Goal: Task Accomplishment & Management: Use online tool/utility

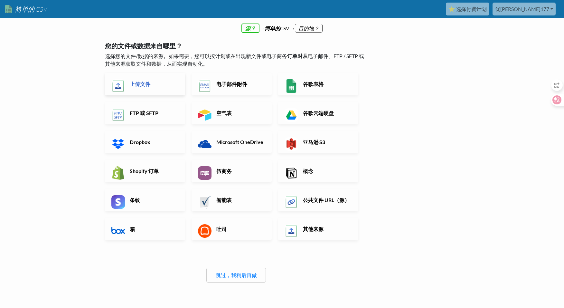
click at [151, 84] on h6 "上传文件" at bounding box center [153, 84] width 51 height 6
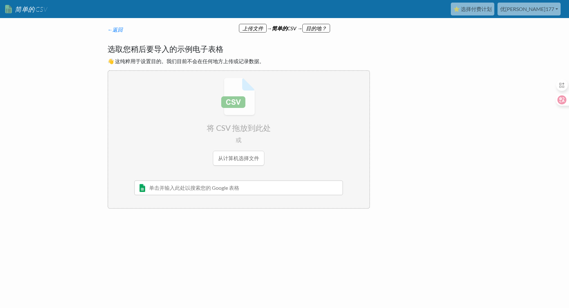
click at [216, 193] on input "text" at bounding box center [238, 187] width 209 height 15
click at [237, 154] on input "file" at bounding box center [238, 121] width 261 height 101
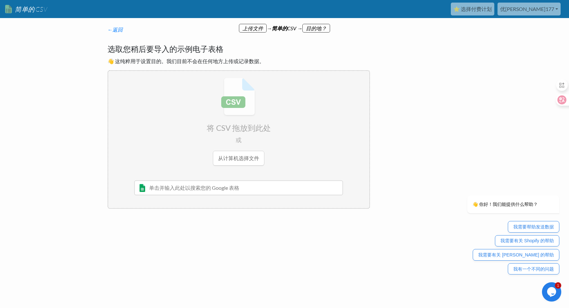
type input "C:\fakepath\土地出让信息（2000-2024年）.csv"
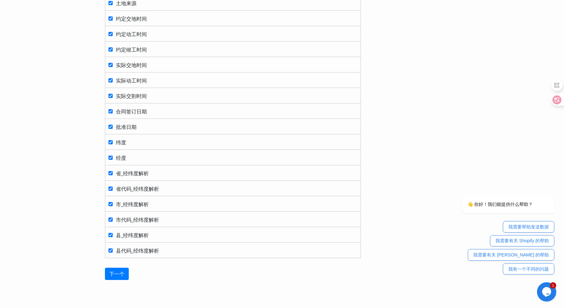
scroll to position [679, 0]
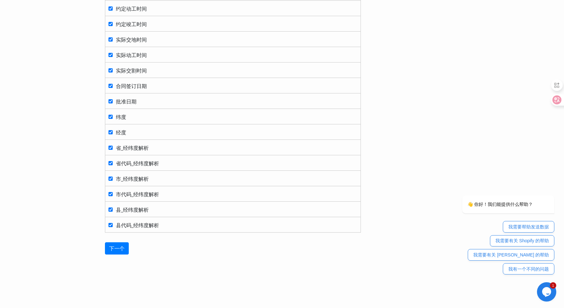
click at [148, 228] on label "县代码_经纬度解析" at bounding box center [232, 224] width 249 height 9
click at [113, 227] on input "县代码_经纬度解析" at bounding box center [110, 225] width 4 height 4
checkbox input "false"
click at [135, 211] on span "县_经纬度解析" at bounding box center [132, 209] width 33 height 6
click at [113, 211] on input "县_经纬度解析" at bounding box center [110, 209] width 4 height 4
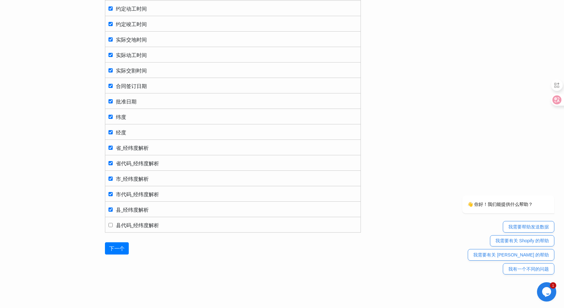
checkbox input "false"
click at [131, 191] on span "市代码_经纬度解析" at bounding box center [137, 194] width 43 height 6
click at [113, 192] on input "市代码_经纬度解析" at bounding box center [110, 194] width 4 height 4
checkbox input "false"
click at [137, 178] on span "市_经纬度解析" at bounding box center [132, 178] width 33 height 6
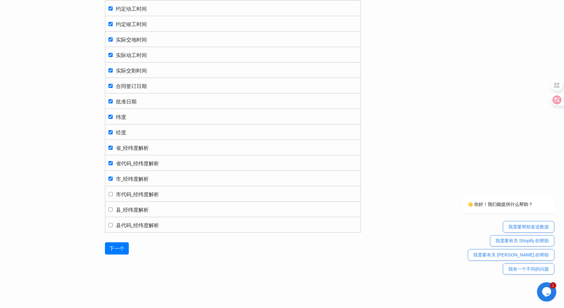
click at [113, 178] on input "市_经纬度解析" at bounding box center [110, 178] width 4 height 4
checkbox input "false"
click at [137, 158] on td "省代码_经纬度解析" at bounding box center [233, 162] width 256 height 15
click at [139, 146] on span "省_经纬度解析" at bounding box center [132, 148] width 33 height 6
click at [113, 146] on input "省_经纬度解析" at bounding box center [110, 147] width 4 height 4
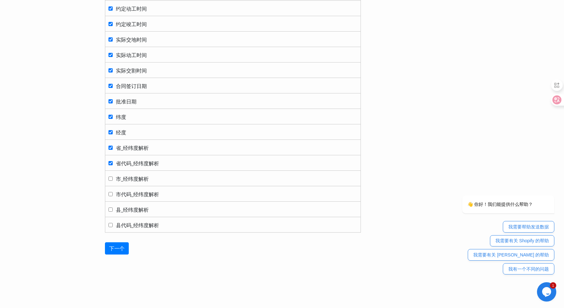
checkbox input "false"
click at [133, 160] on span "省代码_经纬度解析" at bounding box center [137, 163] width 43 height 6
click at [113, 161] on input "省代码_经纬度解析" at bounding box center [110, 163] width 4 height 4
checkbox input "false"
click at [143, 150] on span "省_经纬度解析" at bounding box center [132, 148] width 33 height 6
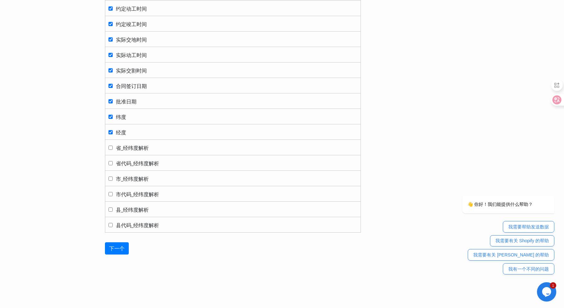
click at [113, 150] on input "省_经纬度解析" at bounding box center [110, 147] width 4 height 4
click at [146, 147] on span "省_经纬度解析" at bounding box center [132, 148] width 33 height 6
click at [113, 147] on input "省_经纬度解析" at bounding box center [110, 147] width 4 height 4
checkbox input "false"
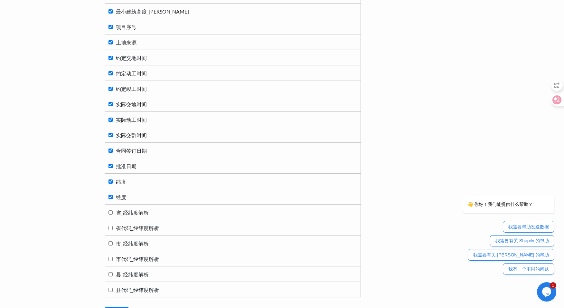
scroll to position [615, 0]
click at [145, 197] on label "经度" at bounding box center [232, 196] width 249 height 9
click at [113, 197] on input "经度" at bounding box center [110, 196] width 4 height 4
checkbox input "false"
click at [142, 185] on td "纬度" at bounding box center [233, 180] width 256 height 15
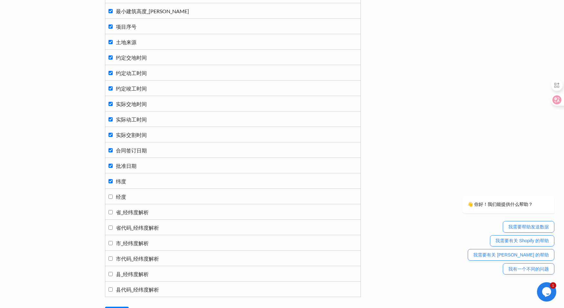
click at [142, 181] on label "纬度" at bounding box center [232, 180] width 249 height 9
click at [113, 181] on input "纬度" at bounding box center [110, 181] width 4 height 4
checkbox input "false"
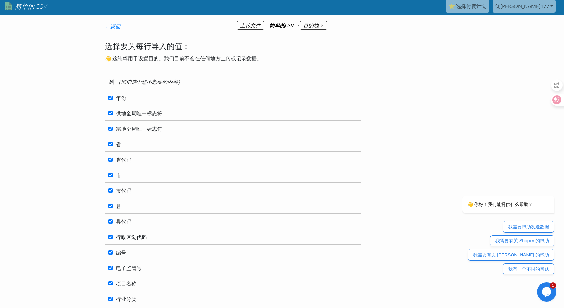
scroll to position [0, 0]
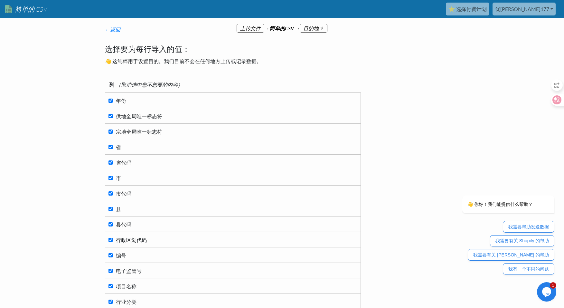
click at [145, 131] on span "宗地全局唯一标志符" at bounding box center [139, 131] width 46 height 6
click at [113, 131] on input "宗地全局唯一标志符" at bounding box center [110, 131] width 4 height 4
checkbox input "false"
click at [134, 161] on label "省代码" at bounding box center [232, 162] width 249 height 9
click at [113, 161] on input "省代码" at bounding box center [110, 162] width 4 height 4
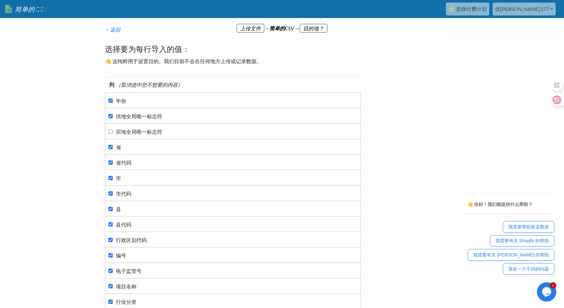
checkbox input "false"
click at [139, 194] on label "市代码" at bounding box center [232, 193] width 249 height 9
click at [113, 194] on input "市代码" at bounding box center [110, 193] width 4 height 4
checkbox input "false"
click at [135, 222] on label "县代码" at bounding box center [232, 224] width 249 height 9
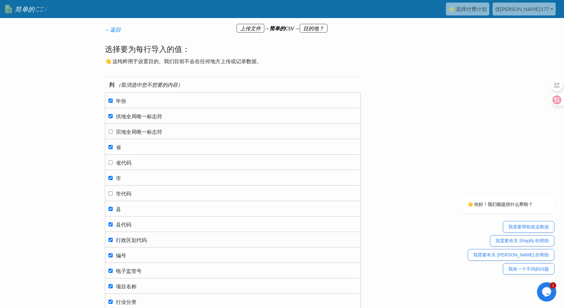
click at [113, 222] on input "县代码" at bounding box center [110, 224] width 4 height 4
checkbox input "false"
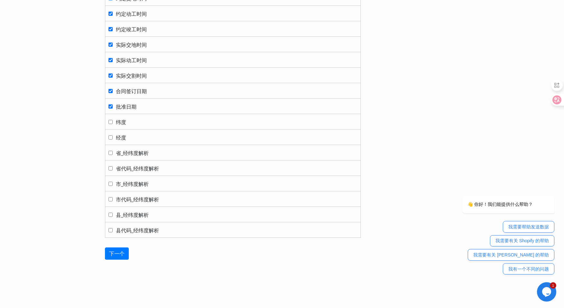
scroll to position [679, 0]
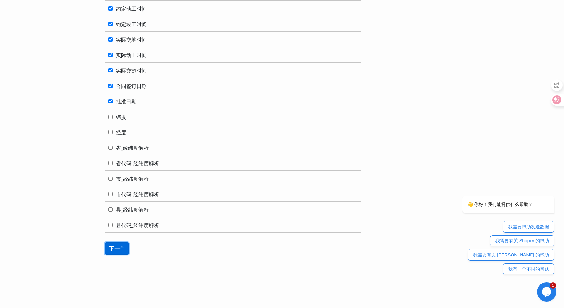
click at [115, 248] on input "Next" at bounding box center [117, 248] width 24 height 12
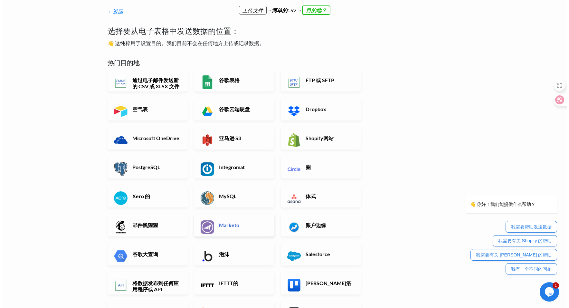
scroll to position [0, 0]
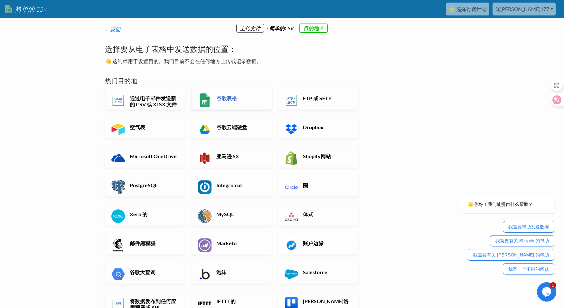
click at [227, 99] on h6 "谷歌表格" at bounding box center [240, 98] width 51 height 6
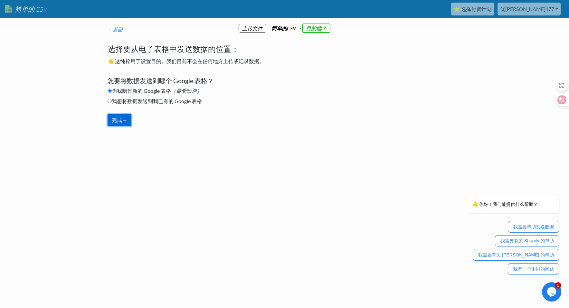
click at [124, 119] on button "完成→" at bounding box center [120, 120] width 24 height 12
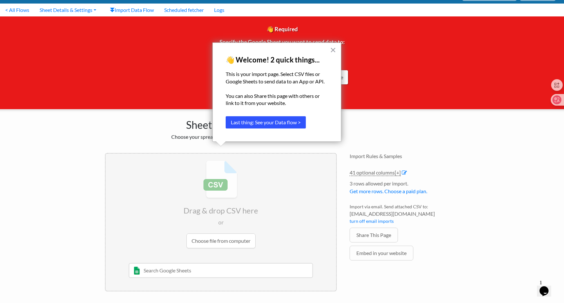
click at [283, 124] on button "Last thing: See your Data flow >" at bounding box center [266, 122] width 80 height 12
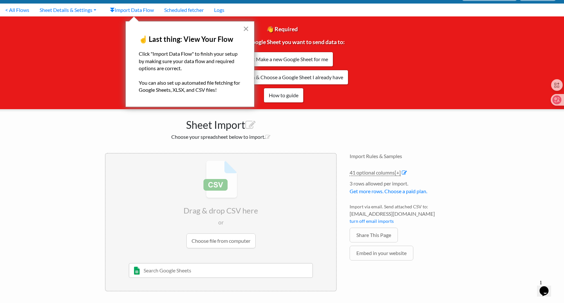
click at [246, 28] on button "×" at bounding box center [246, 28] width 6 height 10
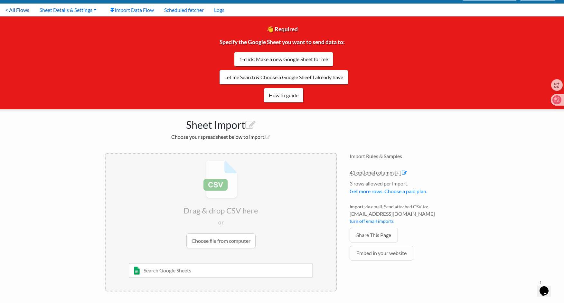
click at [14, 12] on link "< All Flows" at bounding box center [17, 10] width 34 height 13
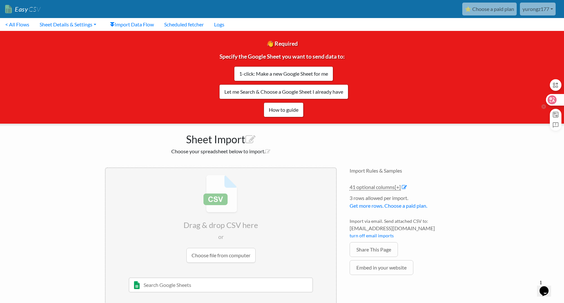
click at [547, 97] on div at bounding box center [554, 100] width 17 height 12
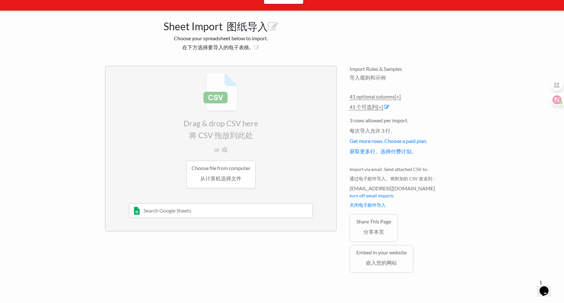
scroll to position [183, 0]
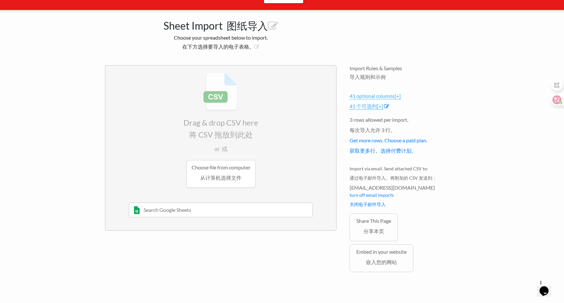
click at [373, 104] on font "41 个可选列 [+]" at bounding box center [366, 106] width 33 height 6
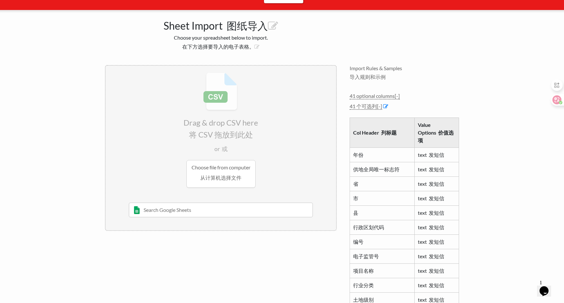
click at [436, 80] on h4 "Import Rules & Samples 导入规则和示例" at bounding box center [404, 73] width 109 height 17
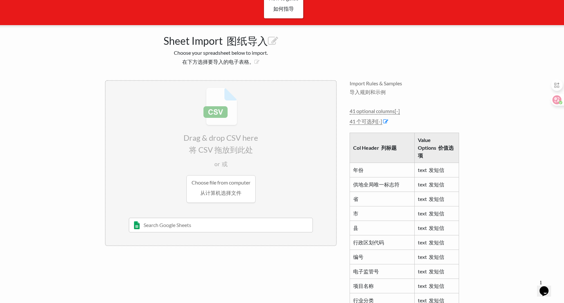
scroll to position [69, 0]
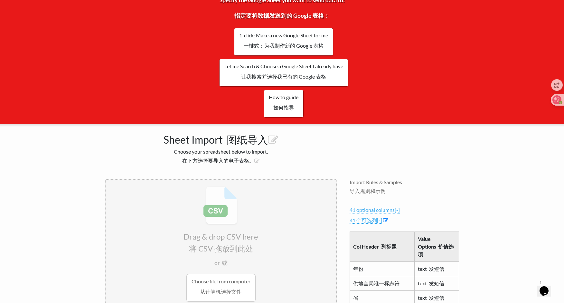
click at [373, 219] on font "41 个可选列 [-]" at bounding box center [366, 220] width 33 height 6
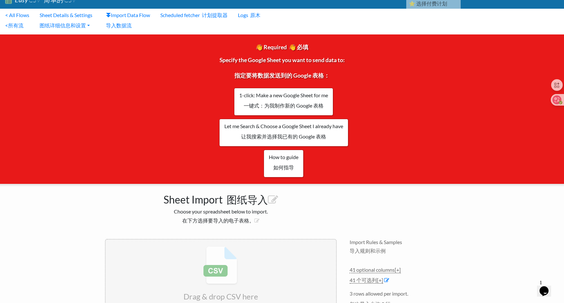
scroll to position [0, 0]
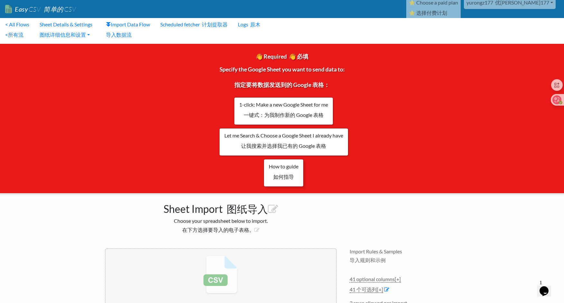
click at [289, 170] on link "How to guide 如何指导" at bounding box center [284, 173] width 40 height 28
